Goal: Transaction & Acquisition: Purchase product/service

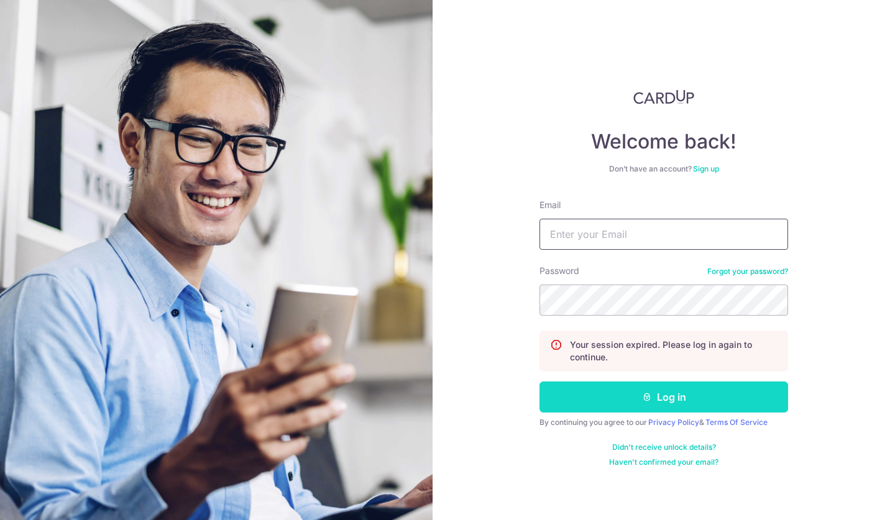
type input "[EMAIL_ADDRESS][DOMAIN_NAME]"
click at [630, 392] on button "Log in" at bounding box center [663, 397] width 249 height 31
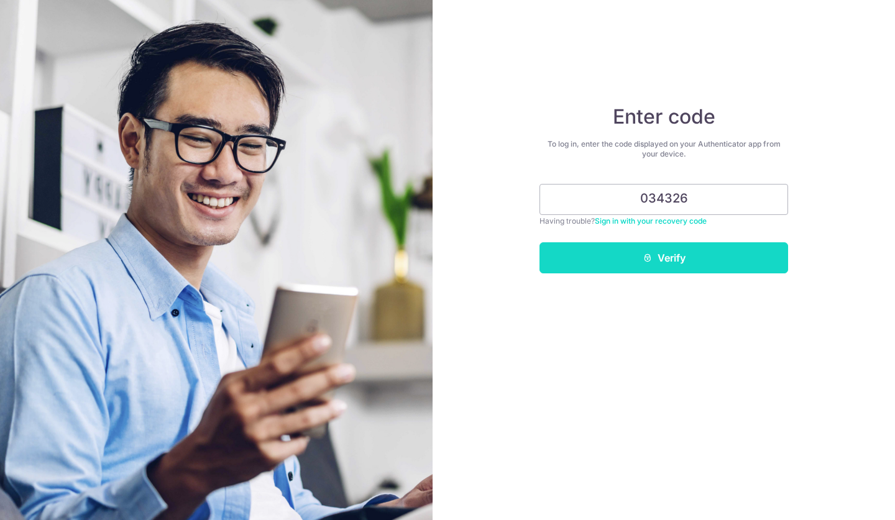
type input "034326"
click at [693, 270] on button "Verify" at bounding box center [663, 257] width 249 height 31
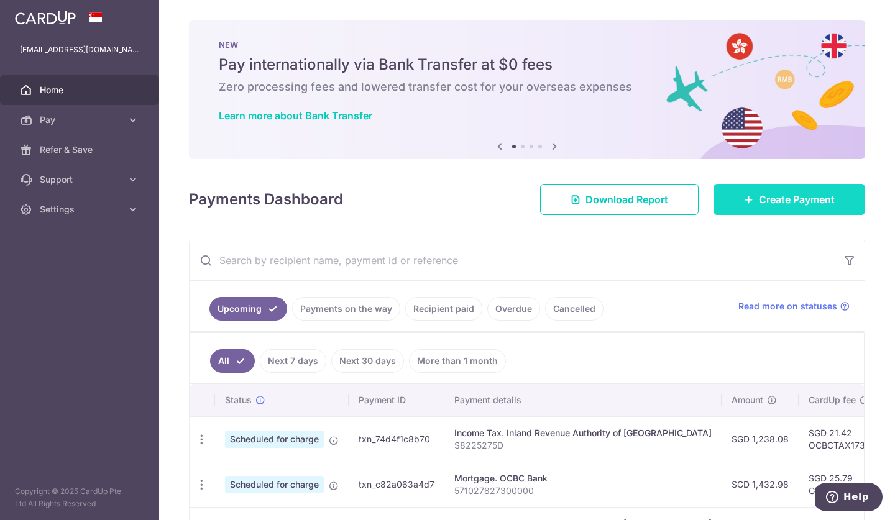
click at [759, 194] on span "Create Payment" at bounding box center [797, 199] width 76 height 15
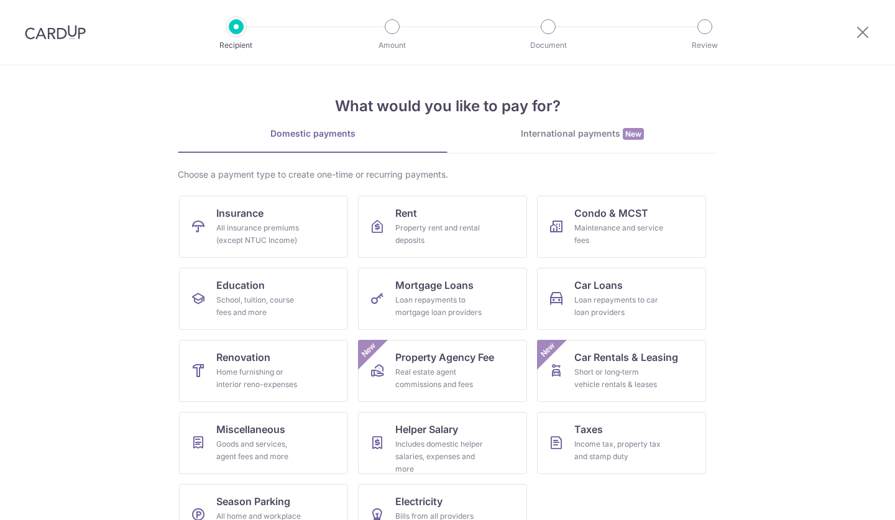
click at [756, 194] on section "What would you like to pay for? Domestic payments International payments New Ch…" at bounding box center [447, 292] width 895 height 455
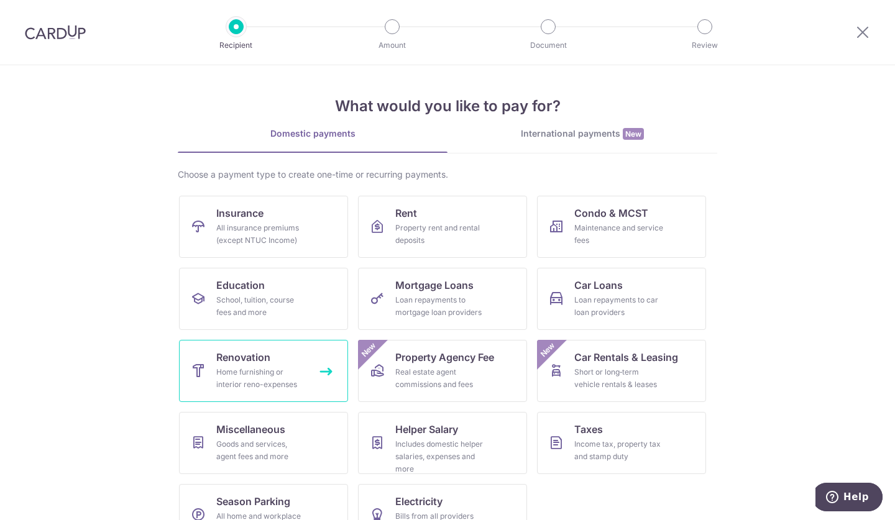
click at [239, 355] on span "Renovation" at bounding box center [243, 357] width 54 height 15
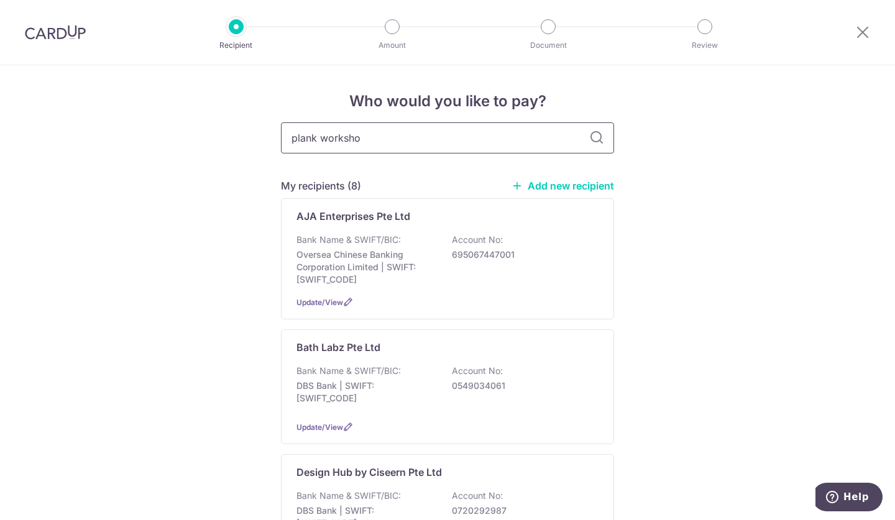
type input "plank workshop"
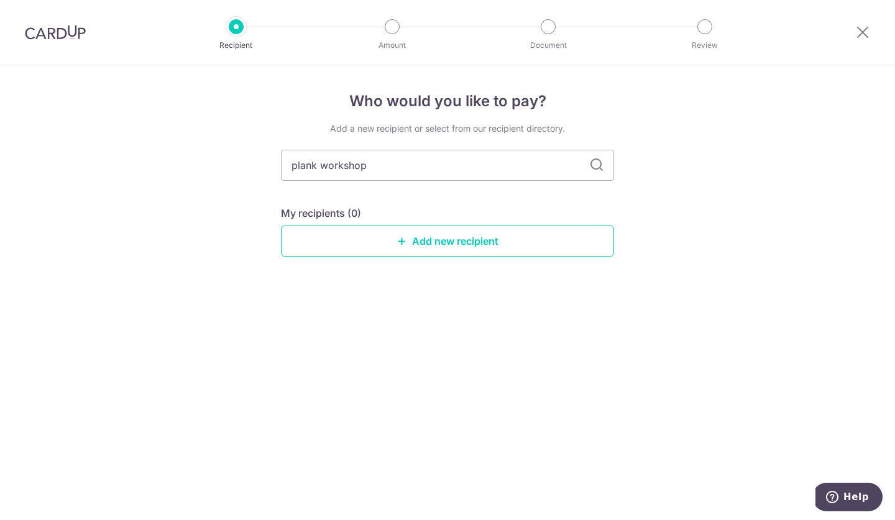
click at [590, 140] on div "Add a new recipient or select from our recipient directory. plank workshop My r…" at bounding box center [447, 199] width 333 height 154
click at [409, 244] on link "Add new recipient" at bounding box center [447, 241] width 333 height 31
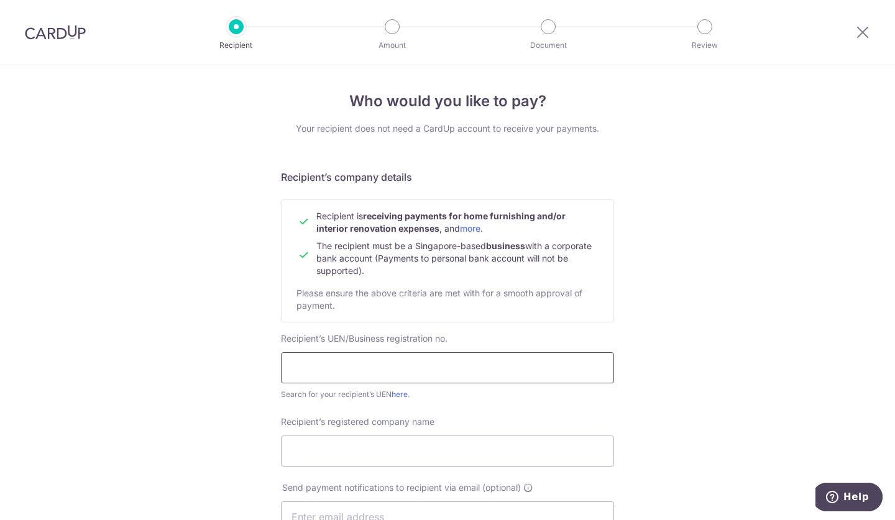
click at [288, 364] on input "text" at bounding box center [447, 367] width 333 height 31
paste input "202111046D"
click at [291, 366] on input "202111046D" at bounding box center [447, 367] width 333 height 31
type input "202111046D"
click at [400, 396] on link "here" at bounding box center [399, 394] width 16 height 9
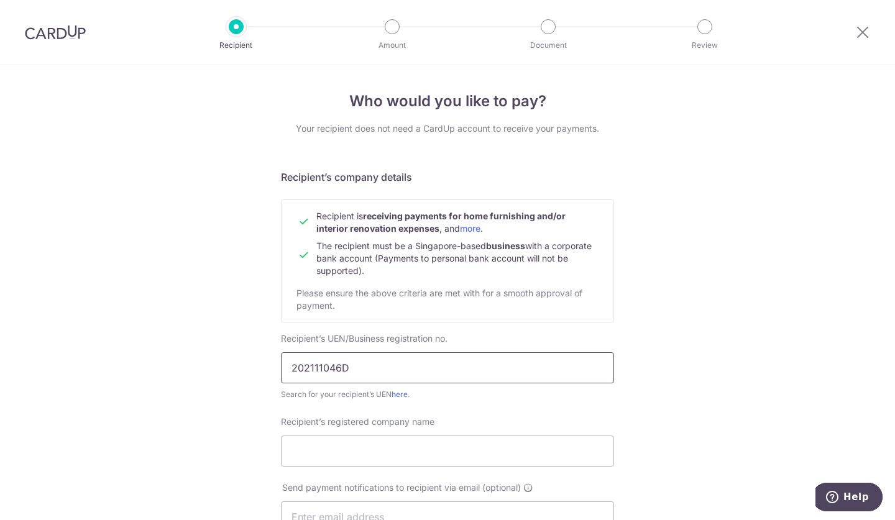
click at [290, 367] on input "202111046D" at bounding box center [447, 367] width 333 height 31
click at [377, 455] on input "Recipient’s registered company name" at bounding box center [447, 451] width 333 height 31
click at [287, 368] on input "202111046D" at bounding box center [447, 367] width 333 height 31
click at [377, 446] on input "Recipient’s registered company name" at bounding box center [447, 451] width 333 height 31
paste input "Plank Workshop Pte Ltd"
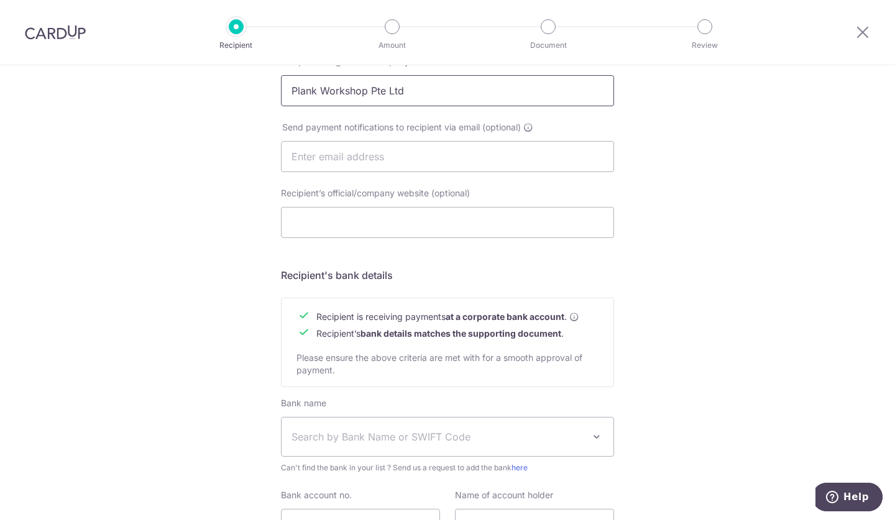
scroll to position [393, 0]
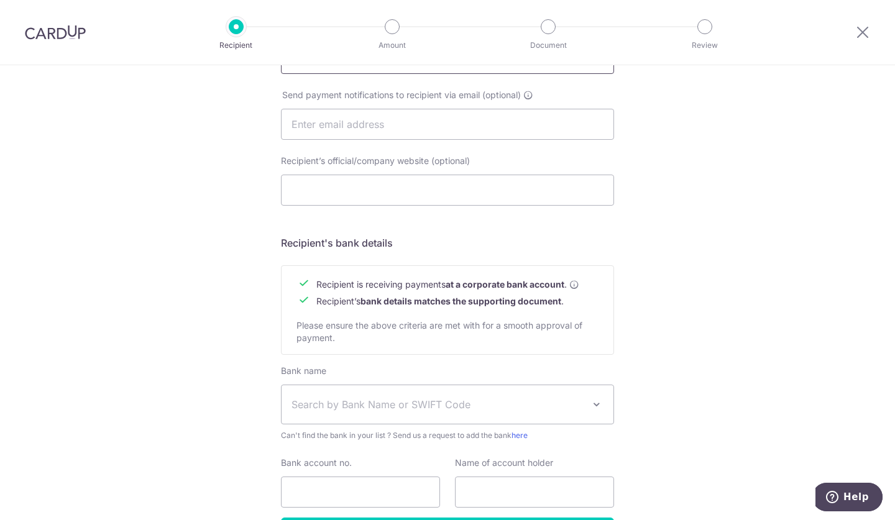
type input "Plank Workshop Pte Ltd"
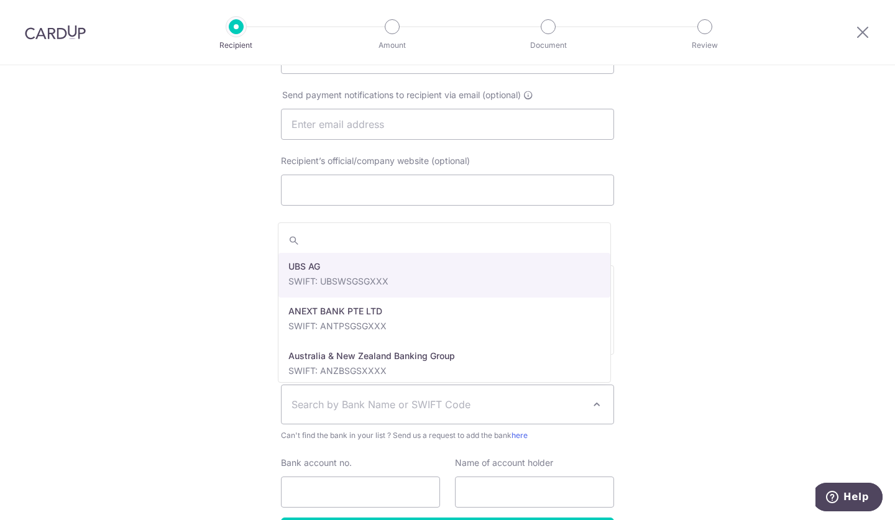
click at [438, 411] on span "Search by Bank Name or SWIFT Code" at bounding box center [437, 404] width 292 height 15
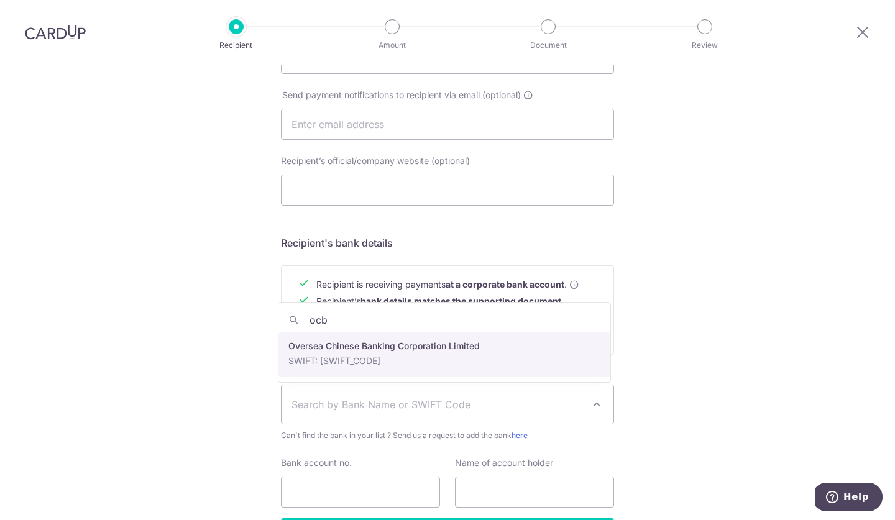
type input "ocb"
select select "12"
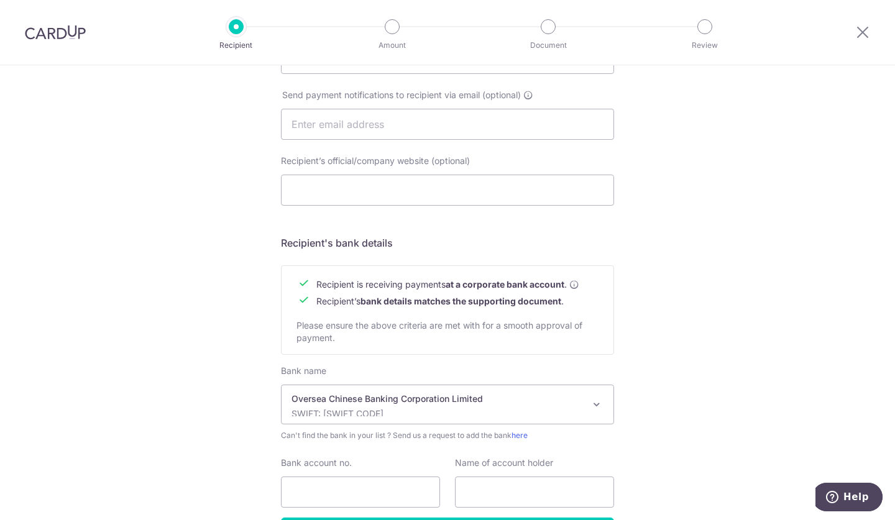
scroll to position [480, 0]
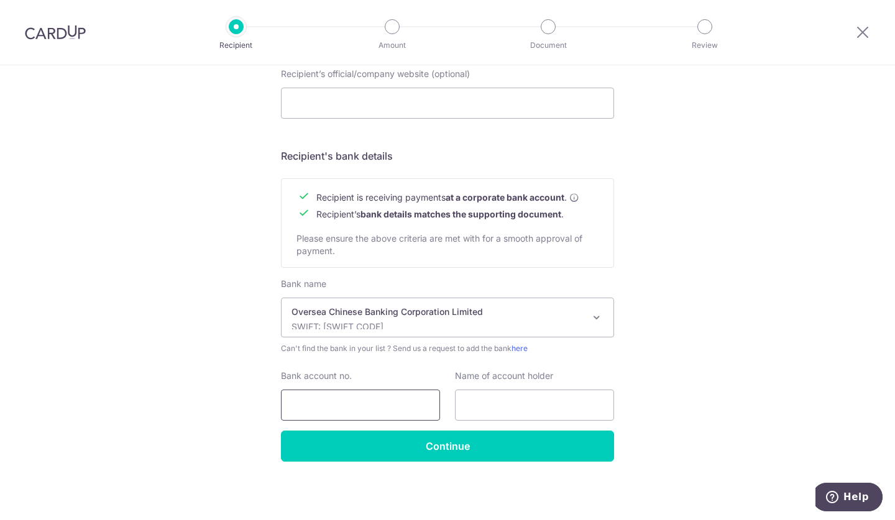
click at [403, 406] on input "Bank account no." at bounding box center [360, 405] width 159 height 31
paste input "601-465651-001"
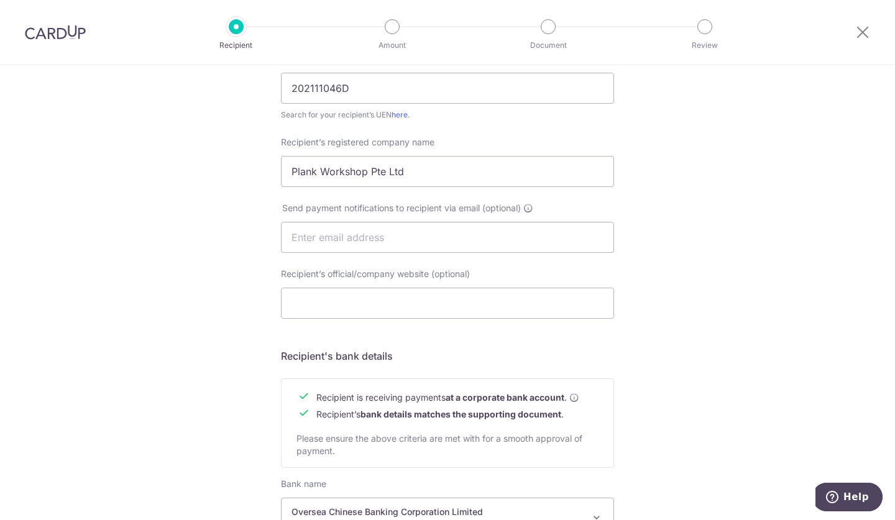
scroll to position [273, 0]
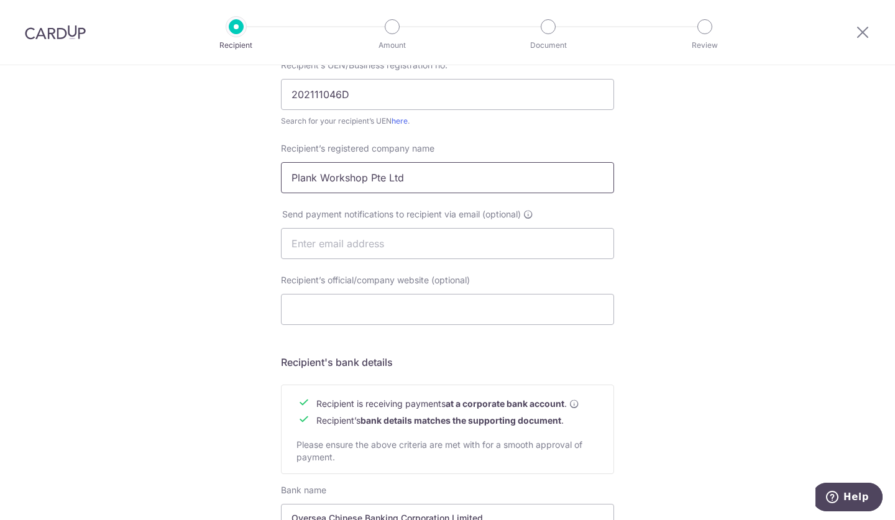
type input "601-465651-001"
drag, startPoint x: 408, startPoint y: 175, endPoint x: 271, endPoint y: 188, distance: 137.9
click at [273, 188] on div "Recipient’s registered company name Plank Workshop Pte Ltd" at bounding box center [447, 167] width 348 height 51
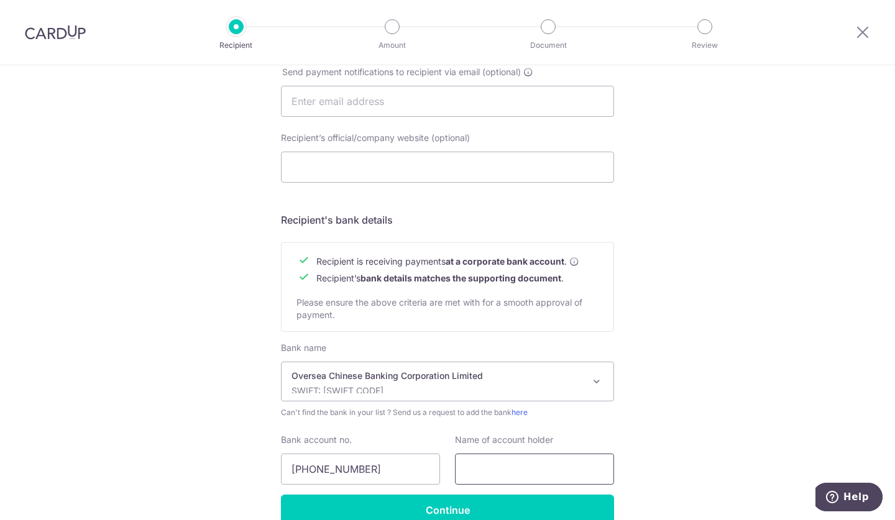
click at [492, 480] on input "text" at bounding box center [534, 469] width 159 height 31
paste input "Plank Workshop Pte Ltd"
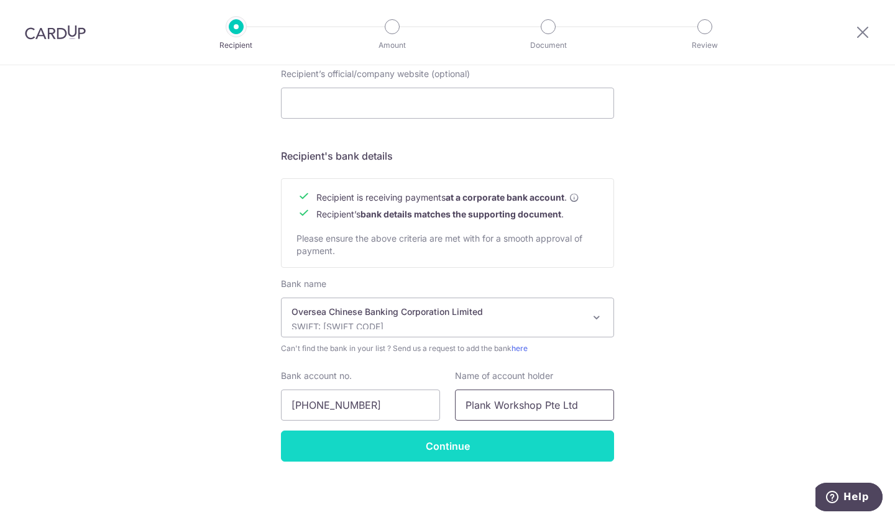
type input "Plank Workshop Pte Ltd"
click at [550, 452] on input "Continue" at bounding box center [447, 446] width 333 height 31
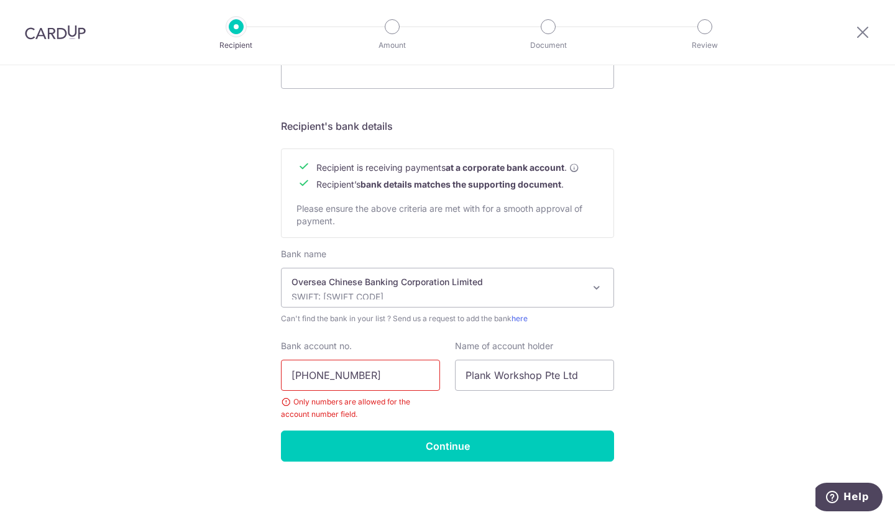
click at [350, 376] on input "601-465651-001" at bounding box center [360, 375] width 159 height 31
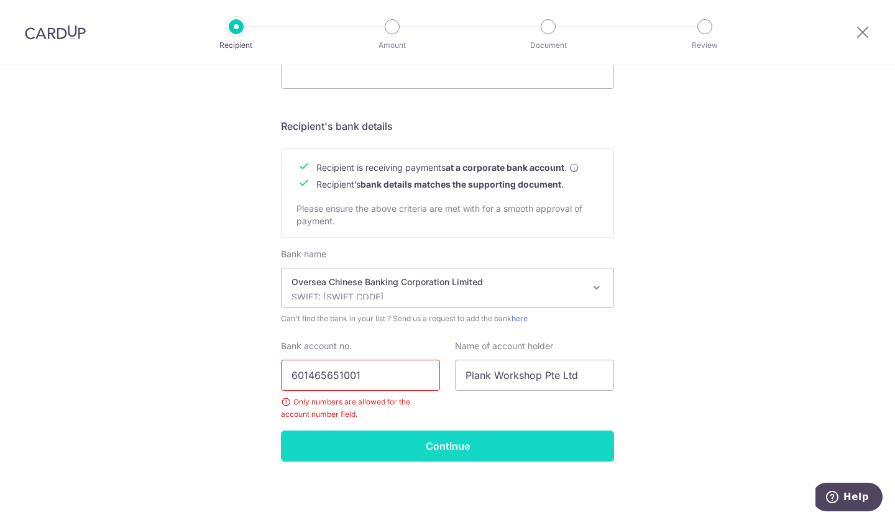
type input "601465651001"
click at [396, 442] on input "Continue" at bounding box center [447, 446] width 333 height 31
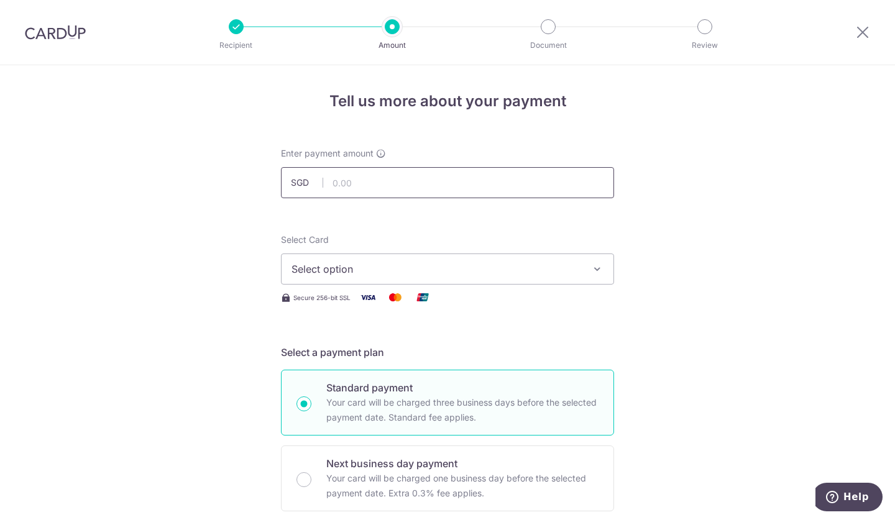
click at [344, 178] on input "text" at bounding box center [447, 182] width 333 height 31
type input "5,886.00"
click at [560, 260] on button "Select option" at bounding box center [447, 269] width 333 height 31
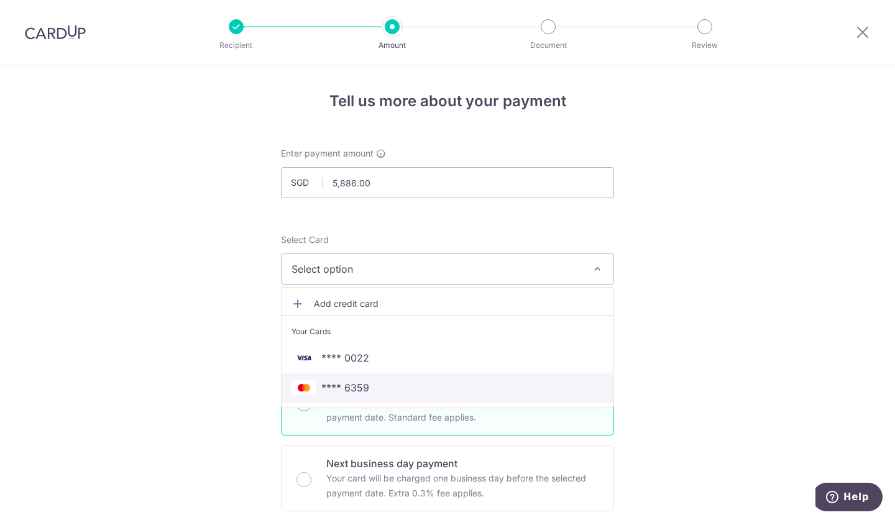
click at [395, 383] on span "**** 6359" at bounding box center [447, 387] width 312 height 15
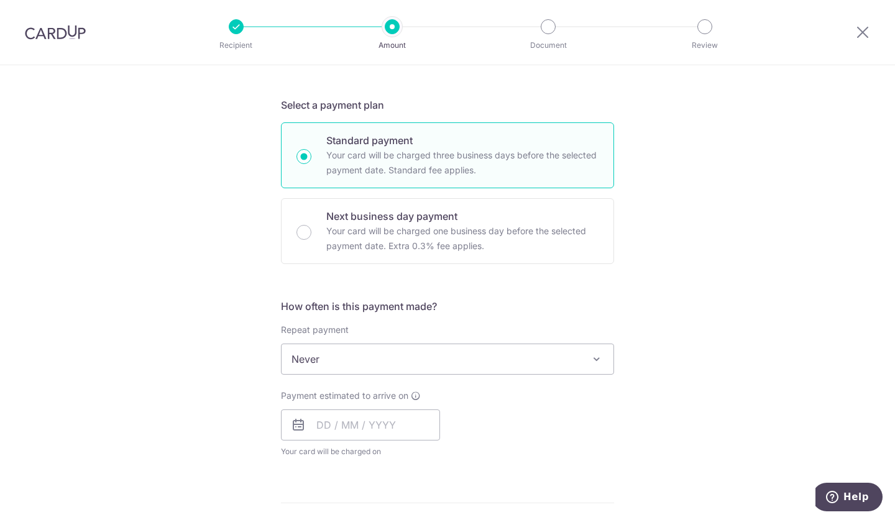
scroll to position [255, 0]
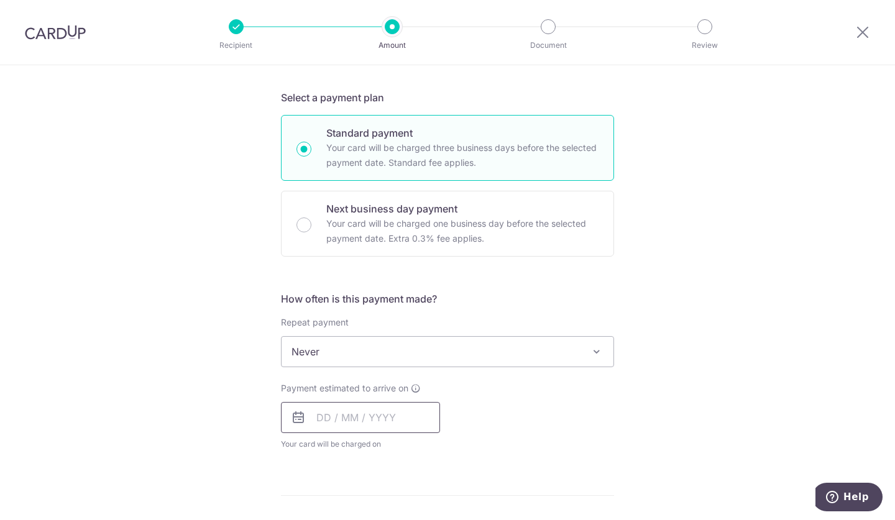
click at [339, 418] on input "text" at bounding box center [360, 417] width 159 height 31
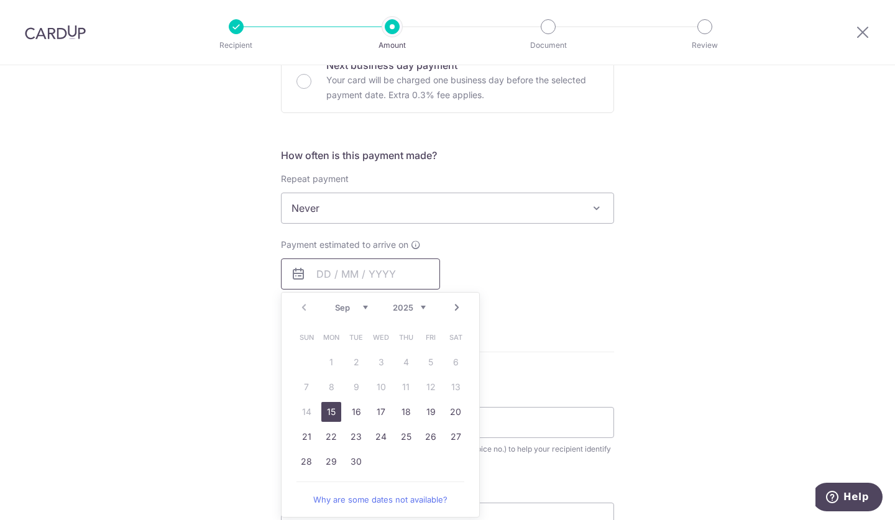
scroll to position [399, 0]
click at [329, 412] on link "15" at bounding box center [331, 411] width 20 height 20
type input "15/09/2025"
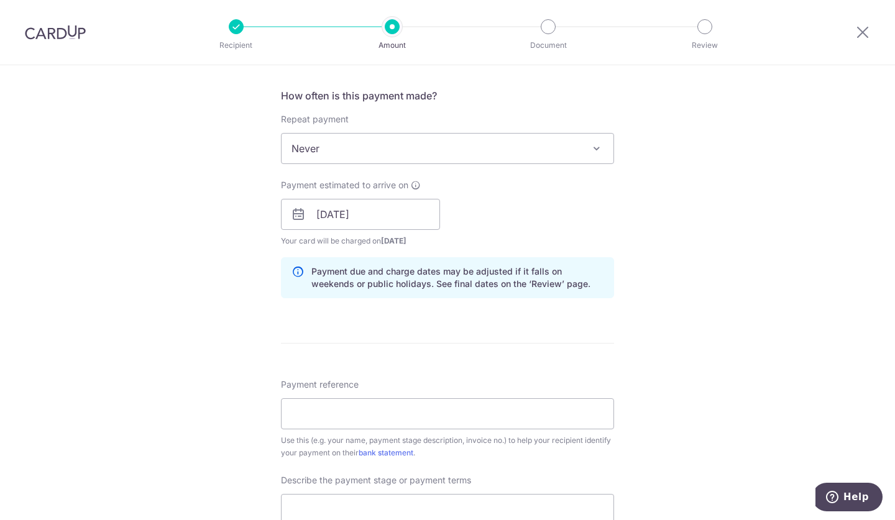
scroll to position [492, 0]
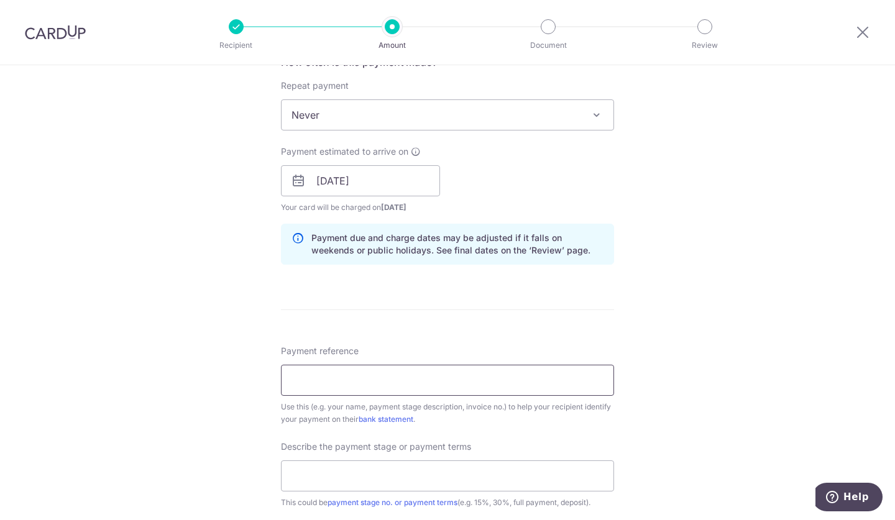
click at [405, 377] on input "Payment reference" at bounding box center [447, 380] width 333 height 31
paste input "PWIN2025-030"
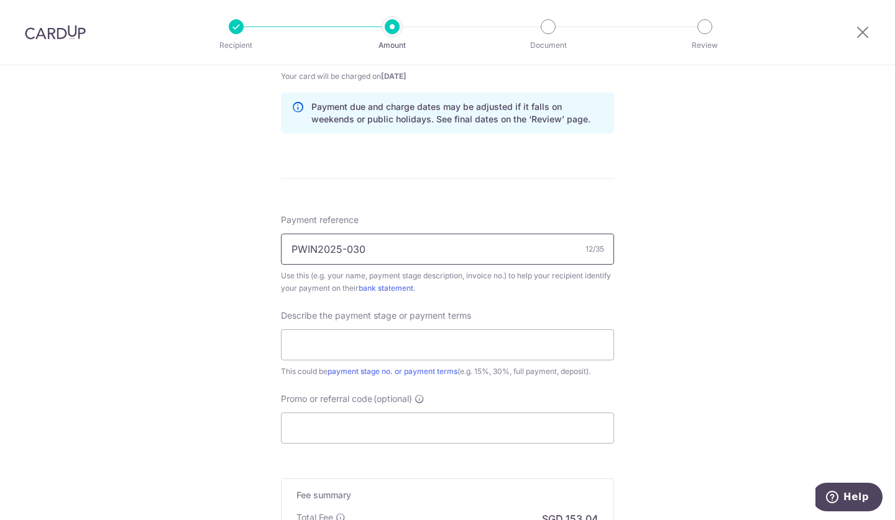
scroll to position [623, 0]
type input "PWIN2025-030"
click at [352, 344] on input "text" at bounding box center [447, 344] width 333 height 31
type input "50%"
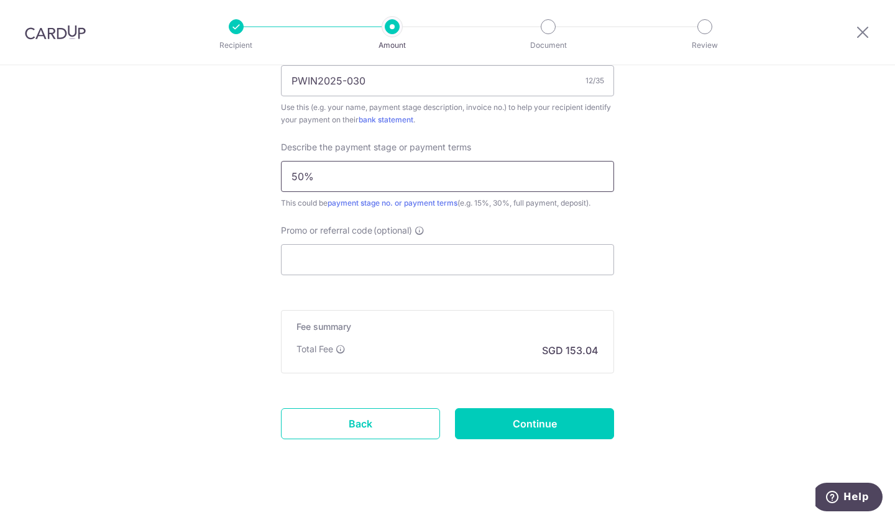
scroll to position [792, 0]
click at [326, 254] on input "Promo or referral code (optional)" at bounding box center [447, 259] width 333 height 31
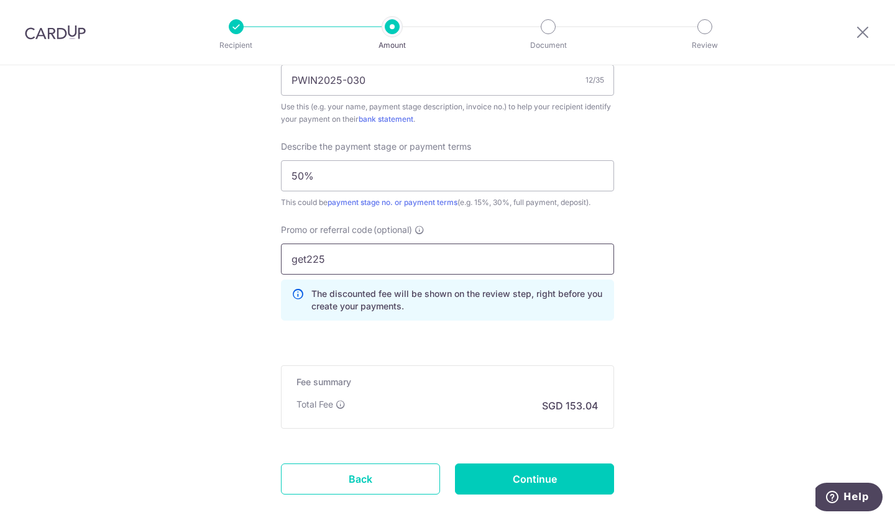
type input "get225"
click at [362, 323] on div "Promo or referral code (optional) get225 The discounted fee will be shown on th…" at bounding box center [447, 277] width 348 height 107
click at [518, 465] on input "Continue" at bounding box center [534, 479] width 159 height 31
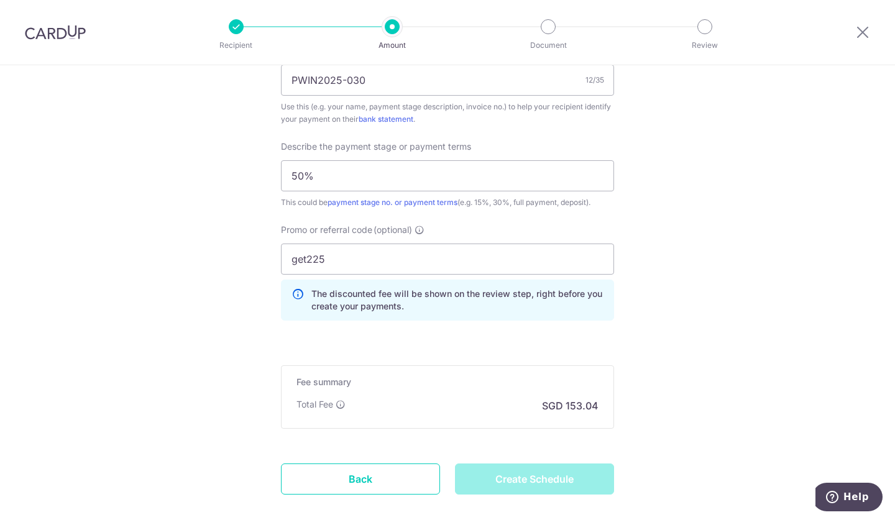
type input "Create Schedule"
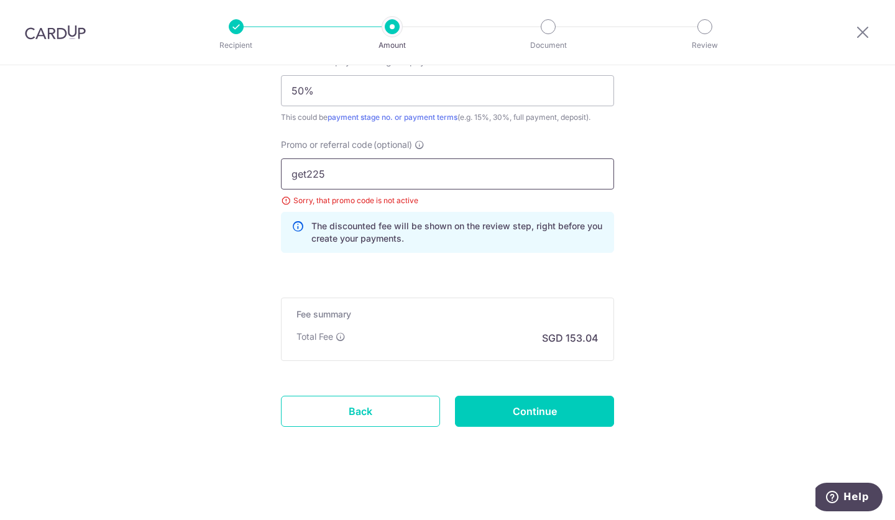
click at [304, 178] on input "get225" at bounding box center [447, 173] width 333 height 31
type input "off225"
click at [549, 408] on input "Continue" at bounding box center [534, 411] width 159 height 31
type input "Update Schedule"
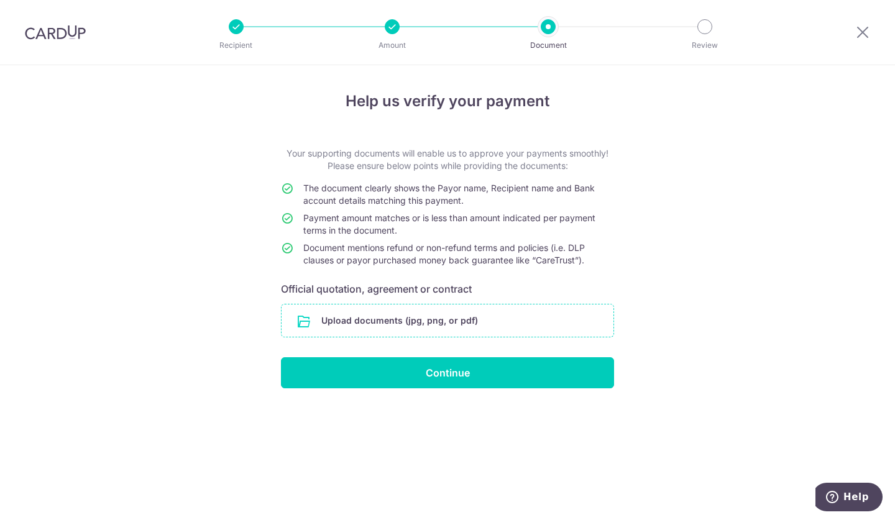
click at [488, 325] on input "file" at bounding box center [447, 320] width 332 height 32
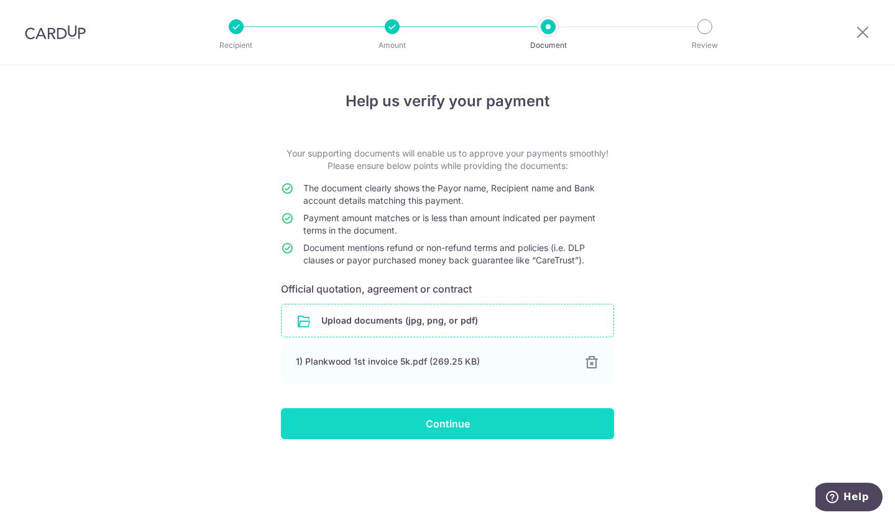
click at [437, 414] on input "Continue" at bounding box center [447, 423] width 333 height 31
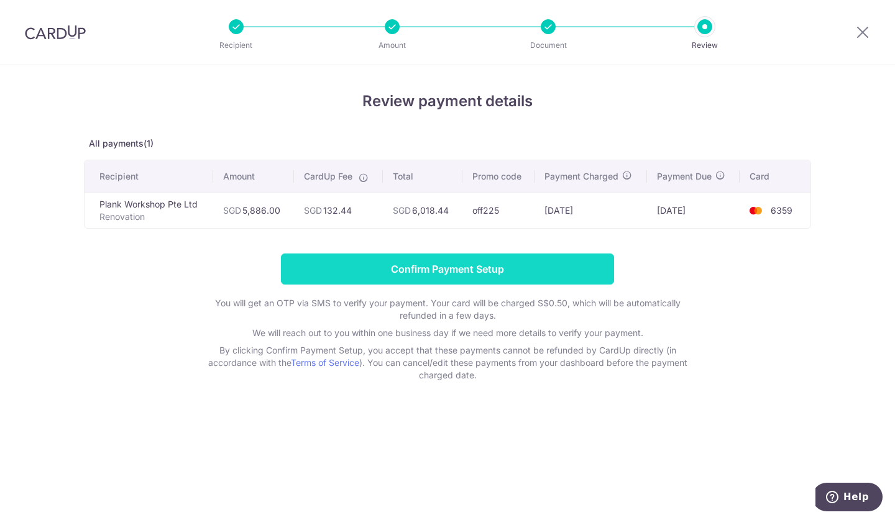
click at [481, 263] on input "Confirm Payment Setup" at bounding box center [447, 269] width 333 height 31
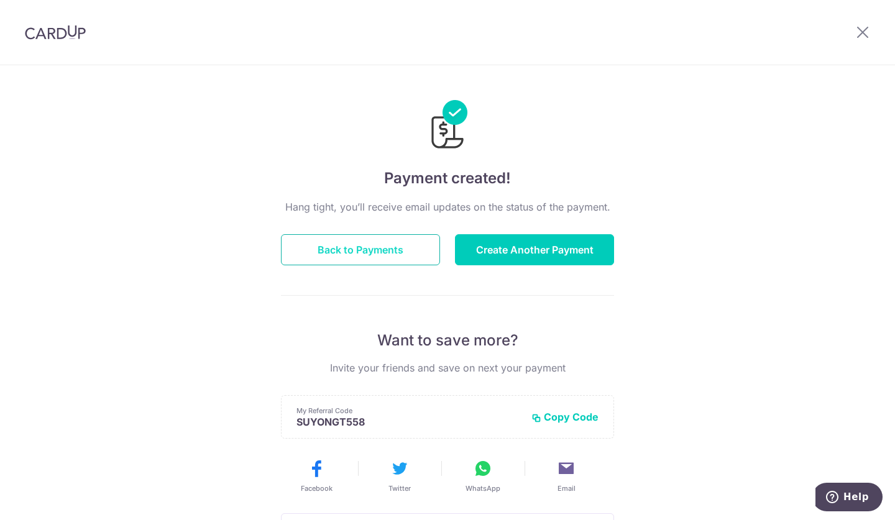
click at [383, 251] on button "Back to Payments" at bounding box center [360, 249] width 159 height 31
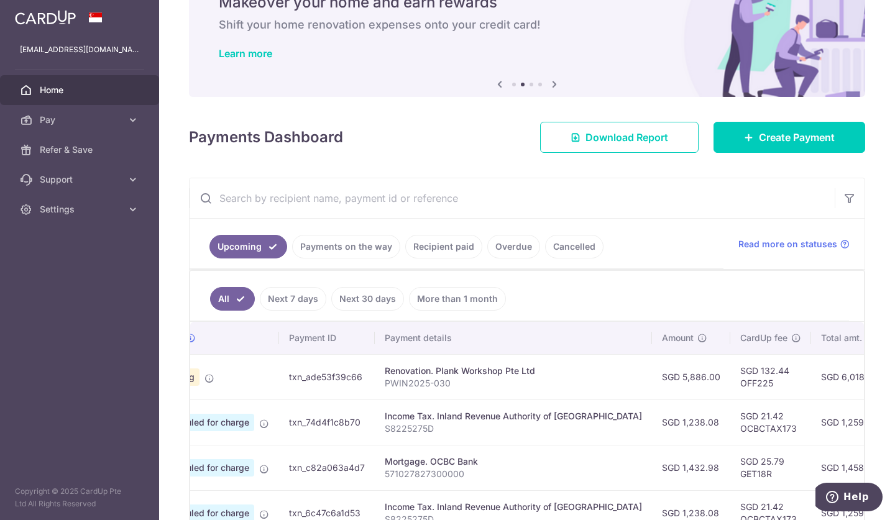
scroll to position [60, 0]
